Goal: Task Accomplishment & Management: Complete application form

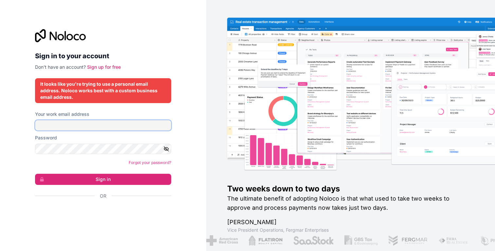
click at [102, 126] on input "Your work email address" at bounding box center [103, 125] width 136 height 10
type input "*"
type input "******"
type input "**********"
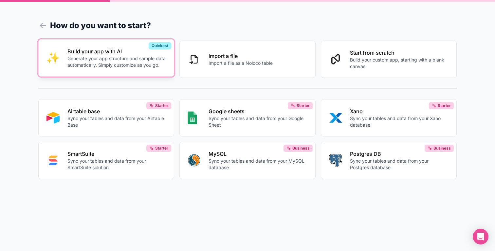
click at [124, 59] on p "Generate your app structure and sample data automatically. Simply customize as …" at bounding box center [116, 61] width 99 height 13
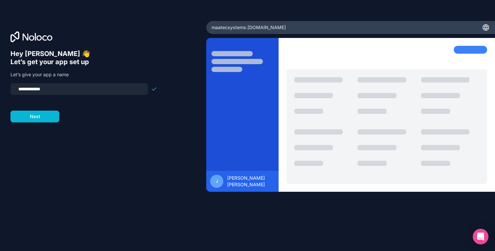
click at [67, 90] on input "**********" at bounding box center [79, 88] width 130 height 9
type input "********"
click at [35, 116] on button "Next" at bounding box center [34, 117] width 49 height 12
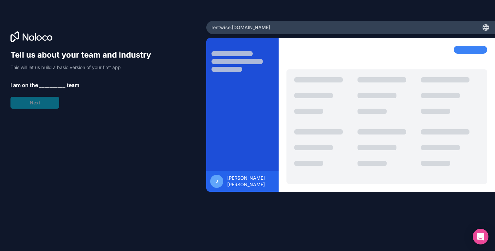
click at [55, 84] on span "__________" at bounding box center [52, 85] width 26 height 8
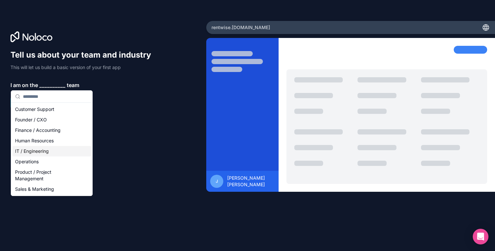
click at [49, 151] on div "IT / Engineering" at bounding box center [51, 151] width 79 height 10
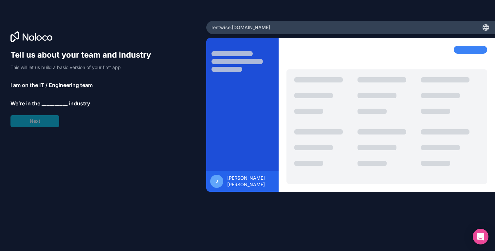
click at [50, 104] on span "__________" at bounding box center [55, 104] width 26 height 8
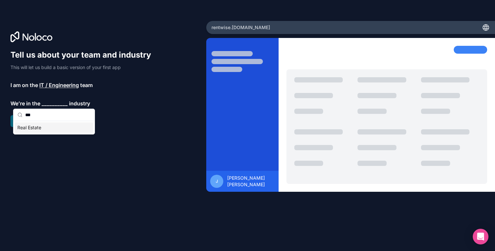
type input "***"
click at [37, 131] on div "Real Estate" at bounding box center [54, 127] width 79 height 10
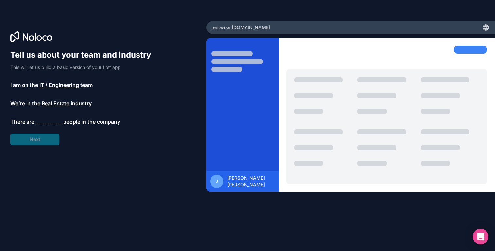
click at [46, 122] on span "__________" at bounding box center [49, 122] width 26 height 8
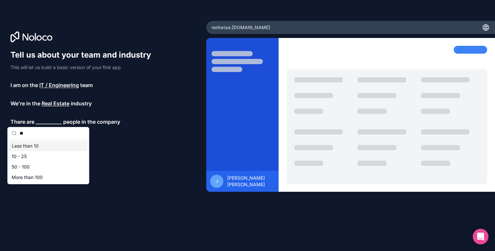
type input "**"
click at [37, 155] on div "10 - 25" at bounding box center [48, 156] width 79 height 10
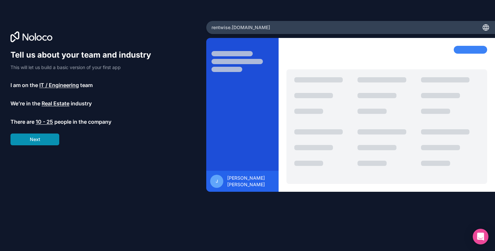
click at [42, 142] on button "Next" at bounding box center [34, 140] width 49 height 12
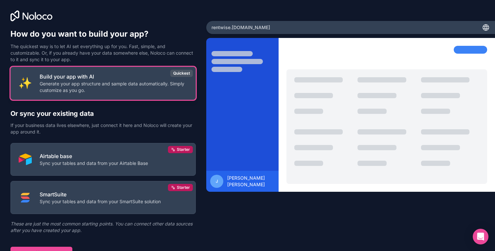
click at [104, 87] on p "Generate your app structure and sample data automatically. Simply customize as …" at bounding box center [114, 87] width 148 height 13
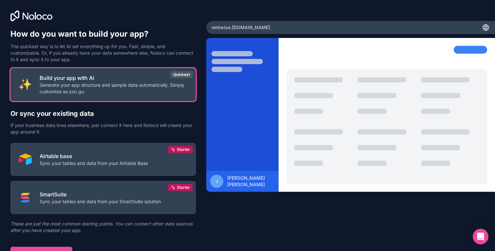
scroll to position [8, 0]
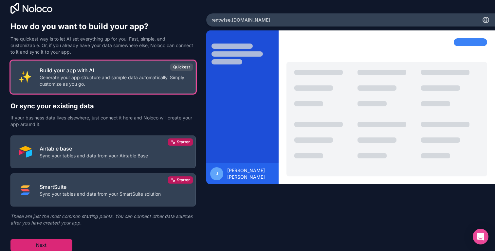
click at [54, 243] on button "Next" at bounding box center [41, 245] width 62 height 12
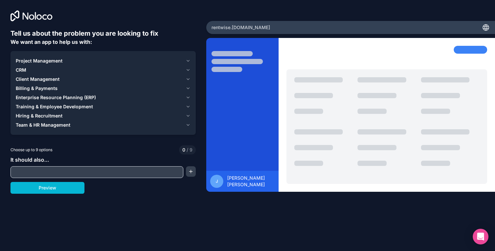
click at [79, 176] on input "text" at bounding box center [97, 172] width 170 height 9
click at [39, 80] on span "Client Management" at bounding box center [38, 79] width 44 height 7
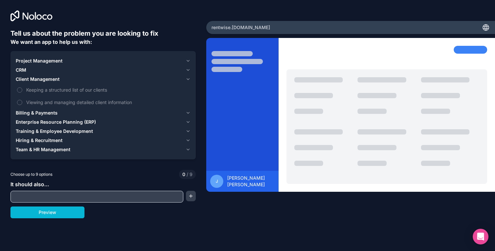
click at [30, 77] on span "Client Management" at bounding box center [38, 79] width 44 height 7
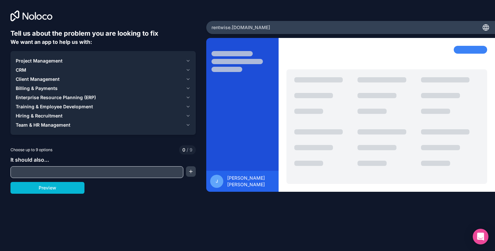
click at [50, 87] on span "Billing & Payments" at bounding box center [37, 88] width 42 height 7
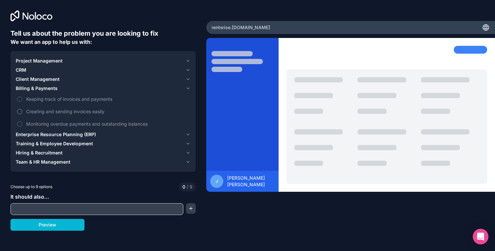
click at [42, 108] on span "Creating and sending invoices easily" at bounding box center [107, 111] width 163 height 7
click at [22, 109] on button "Creating and sending invoices easily" at bounding box center [19, 111] width 5 height 5
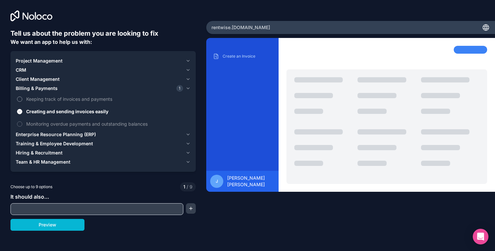
click at [43, 98] on span "Keeping track of invoices and payments" at bounding box center [107, 99] width 163 height 7
click at [22, 98] on button "Keeping track of invoices and payments" at bounding box center [19, 99] width 5 height 5
click at [39, 124] on span "Monitoring overdue payments and outstanding balances" at bounding box center [107, 124] width 163 height 7
click at [22, 124] on button "Monitoring overdue payments and outstanding balances" at bounding box center [19, 123] width 5 height 5
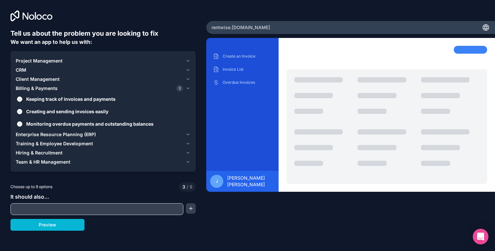
click at [63, 208] on input "text" at bounding box center [97, 209] width 170 height 9
click at [32, 59] on span "Project Management" at bounding box center [39, 61] width 47 height 7
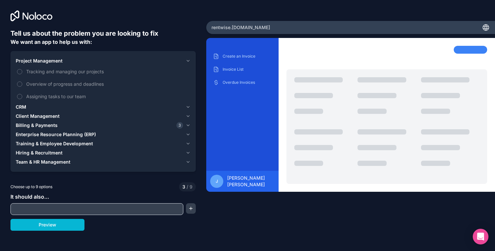
click at [32, 59] on span "Project Management" at bounding box center [39, 61] width 47 height 7
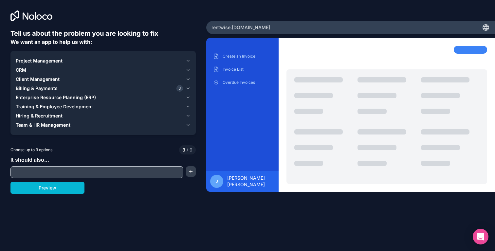
click at [94, 171] on input "text" at bounding box center [97, 172] width 170 height 9
type input "**********"
click at [75, 190] on button "Preview" at bounding box center [47, 188] width 74 height 12
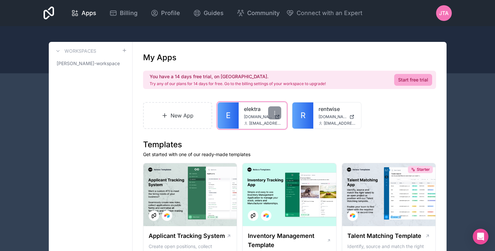
click at [259, 117] on span "elektra.noloco.co" at bounding box center [258, 116] width 28 height 5
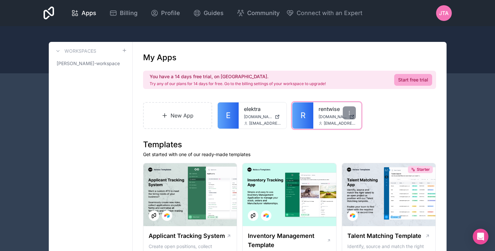
click at [329, 119] on span "rentwise.noloco.co" at bounding box center [333, 116] width 28 height 5
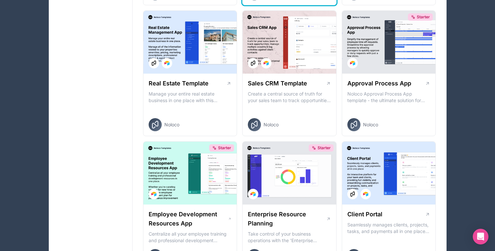
scroll to position [420, 0]
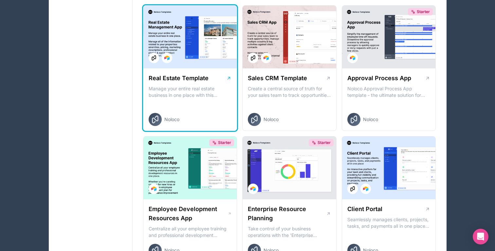
click at [202, 20] on div at bounding box center [190, 37] width 94 height 63
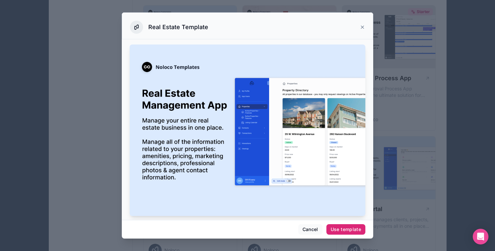
click at [351, 227] on div "Use template" at bounding box center [346, 230] width 30 height 6
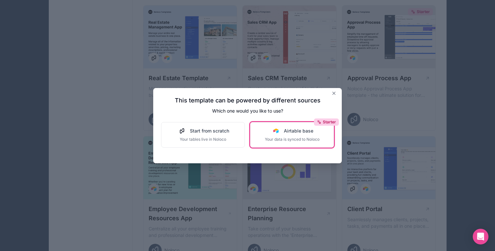
click at [266, 139] on span "Your data is synced to Noloco" at bounding box center [292, 139] width 55 height 5
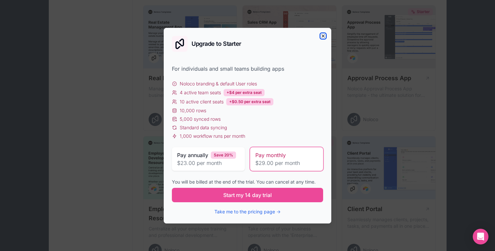
click at [324, 37] on icon "button" at bounding box center [323, 35] width 5 height 5
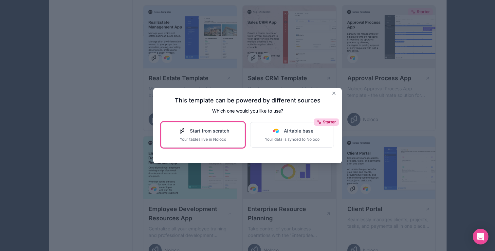
click at [207, 129] on span "Start from scratch" at bounding box center [209, 131] width 39 height 7
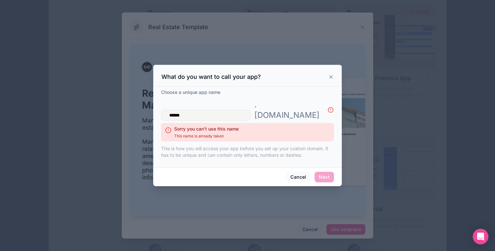
click at [195, 110] on input "******" at bounding box center [205, 115] width 89 height 10
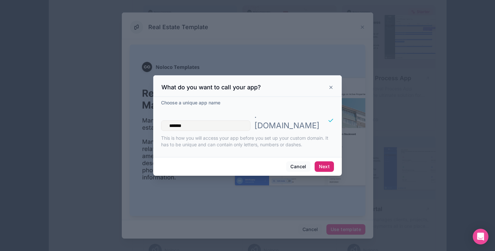
type input "*******"
click at [325, 162] on button "Next" at bounding box center [324, 166] width 19 height 10
